Goal: Check status

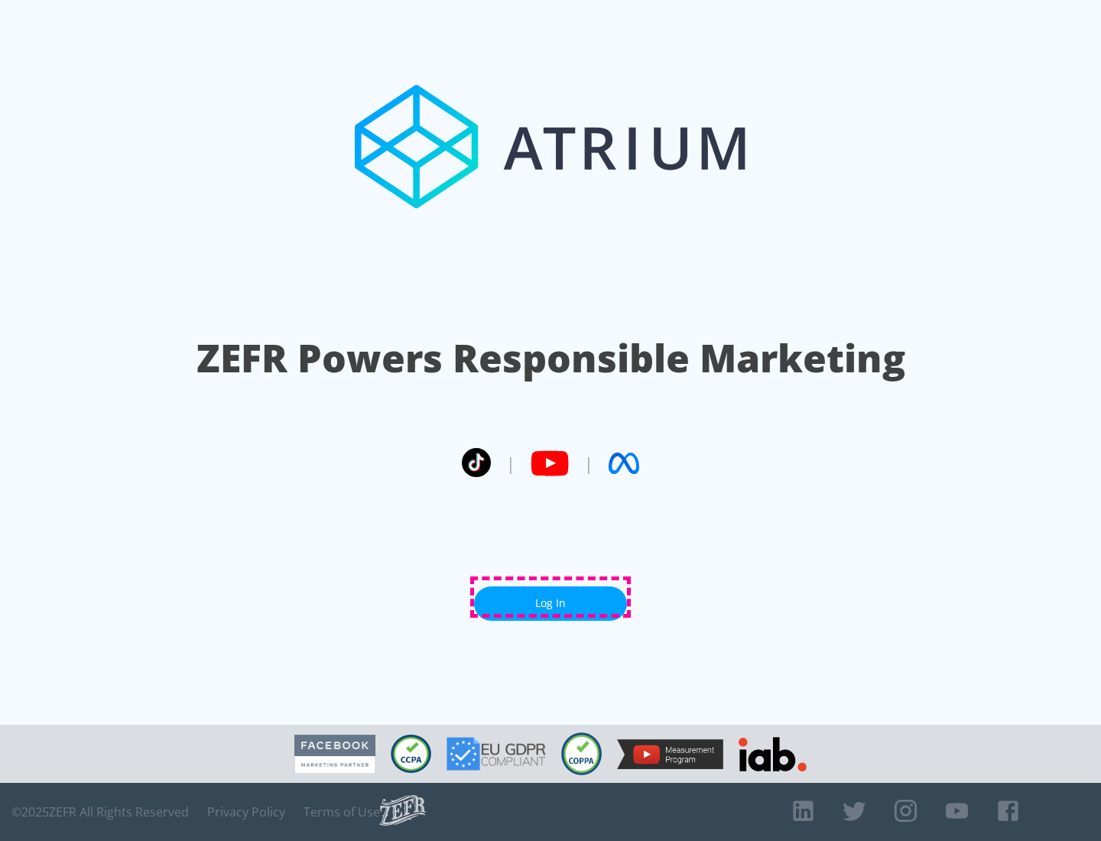
click at [550, 597] on link "Log In" at bounding box center [550, 603] width 153 height 34
